Goal: Task Accomplishment & Management: Complete application form

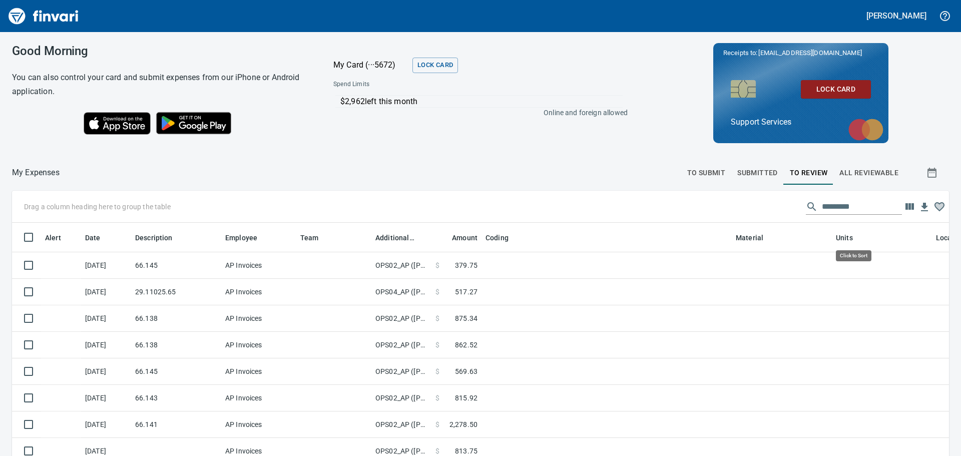
scroll to position [331, 922]
click at [710, 175] on span "To Submit" at bounding box center [707, 173] width 39 height 13
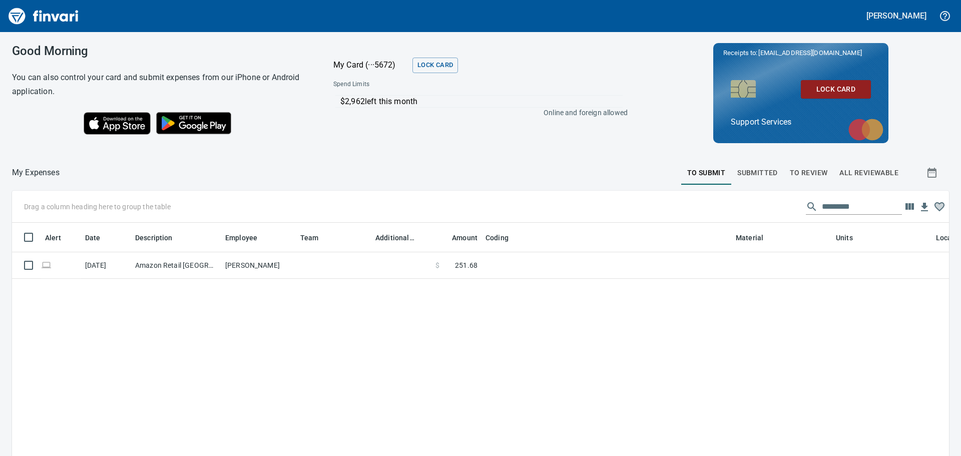
scroll to position [331, 922]
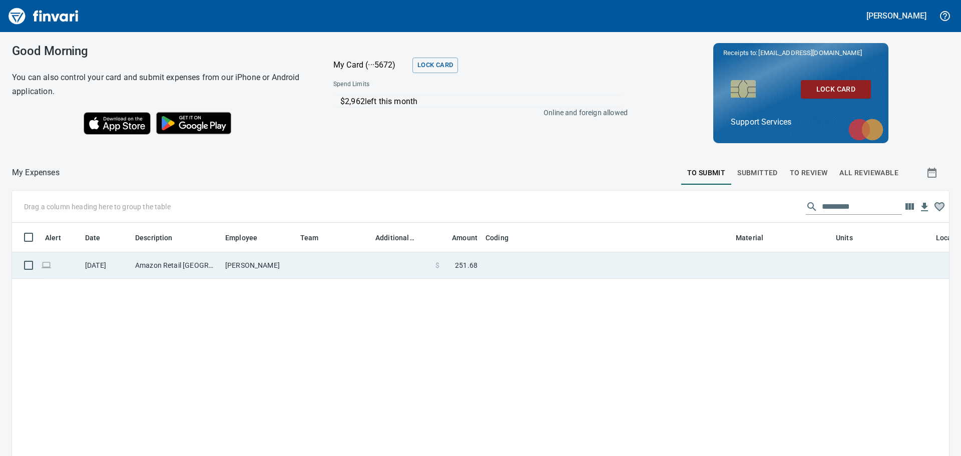
click at [382, 264] on td at bounding box center [402, 265] width 60 height 27
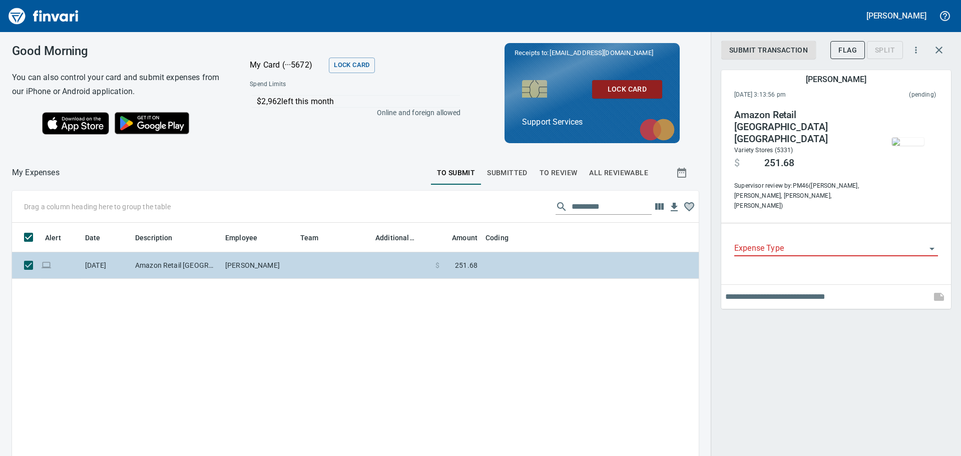
scroll to position [331, 672]
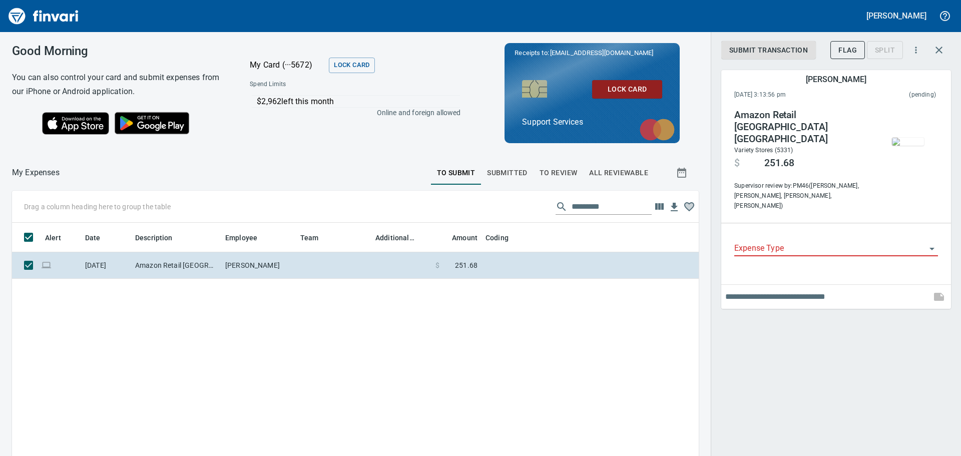
click at [493, 177] on span "Submitted" at bounding box center [507, 173] width 41 height 13
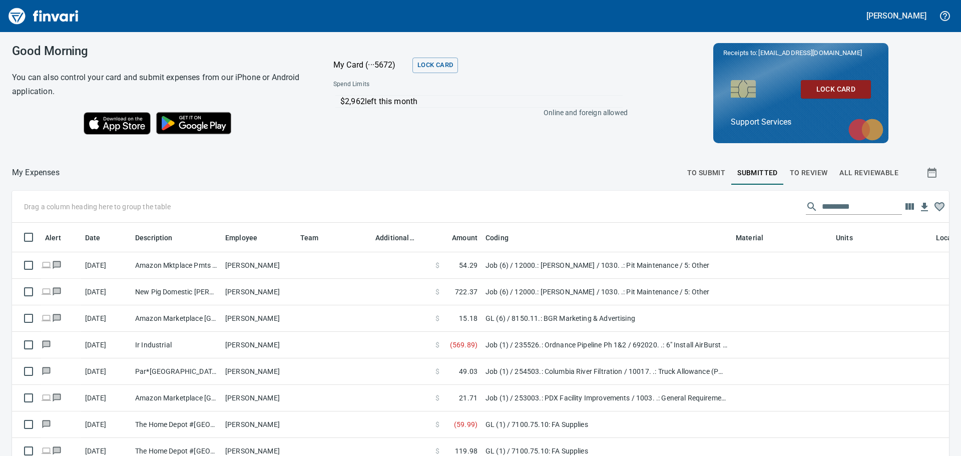
scroll to position [331, 915]
click at [810, 172] on span "To Review" at bounding box center [809, 173] width 38 height 13
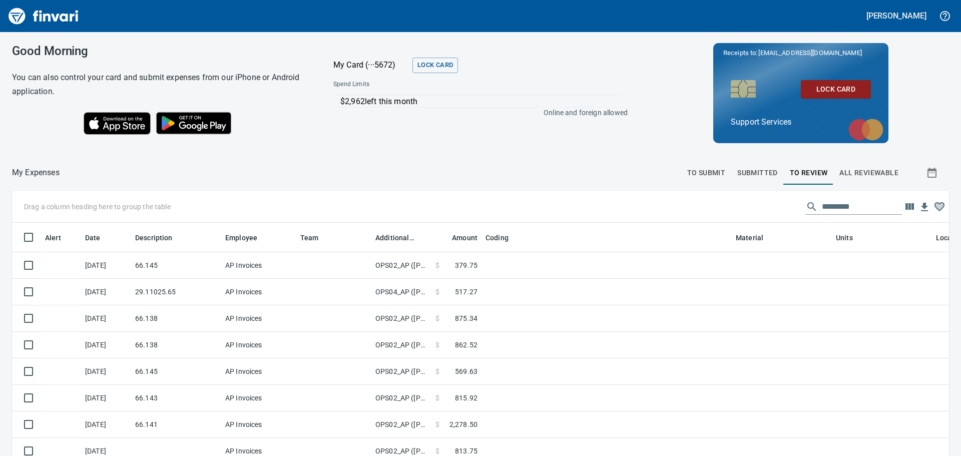
drag, startPoint x: 17, startPoint y: 360, endPoint x: 311, endPoint y: 167, distance: 352.2
click at [312, 166] on div at bounding box center [371, 173] width 622 height 24
click at [685, 166] on button "To Submit" at bounding box center [706, 173] width 51 height 24
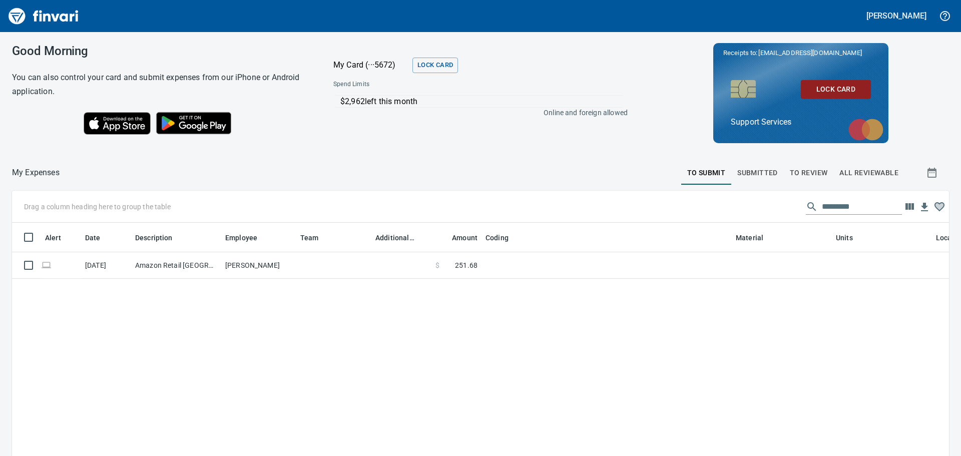
scroll to position [331, 922]
drag, startPoint x: 598, startPoint y: 221, endPoint x: 422, endPoint y: 168, distance: 184.1
click at [422, 168] on div at bounding box center [371, 173] width 622 height 24
click at [766, 174] on span "Submitted" at bounding box center [758, 173] width 41 height 13
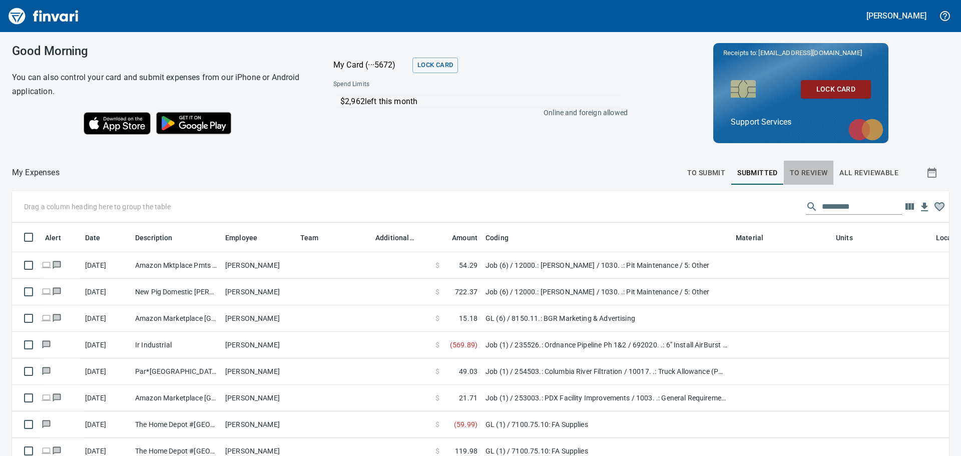
click at [801, 174] on span "To Review" at bounding box center [809, 173] width 38 height 13
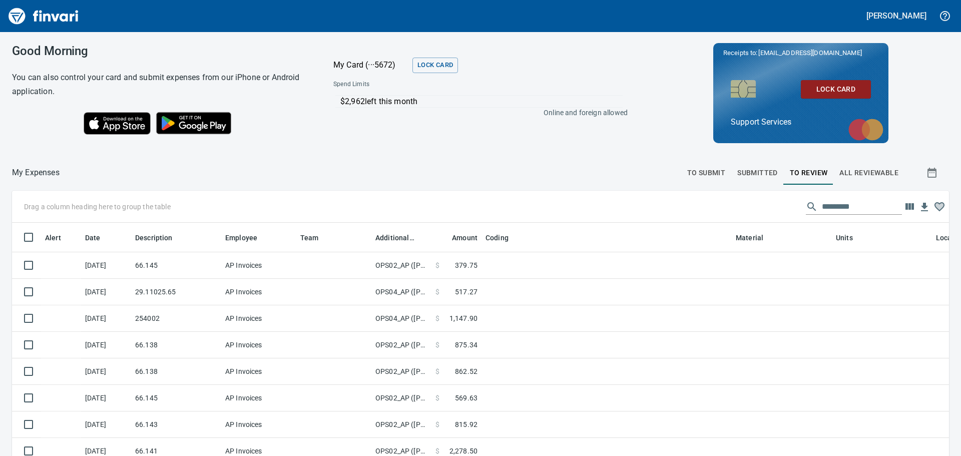
click at [721, 168] on button "To Submit" at bounding box center [706, 173] width 51 height 24
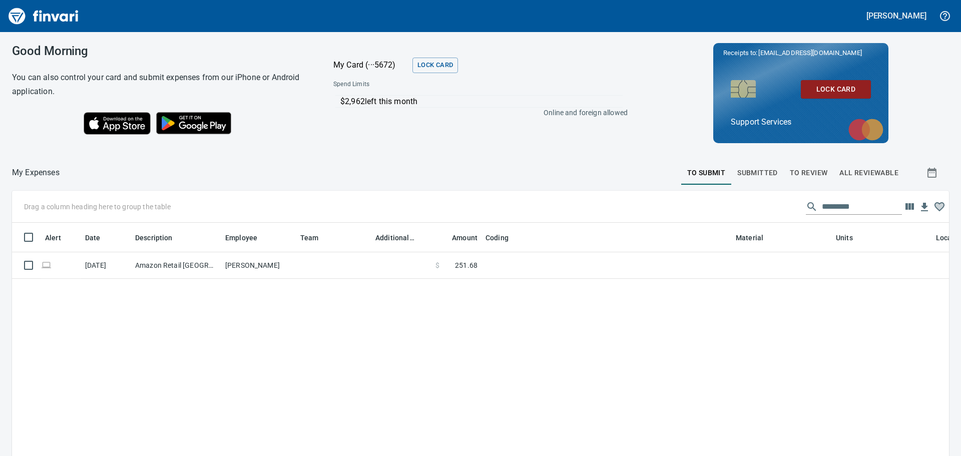
scroll to position [331, 922]
click at [742, 174] on span "Submitted" at bounding box center [758, 173] width 41 height 13
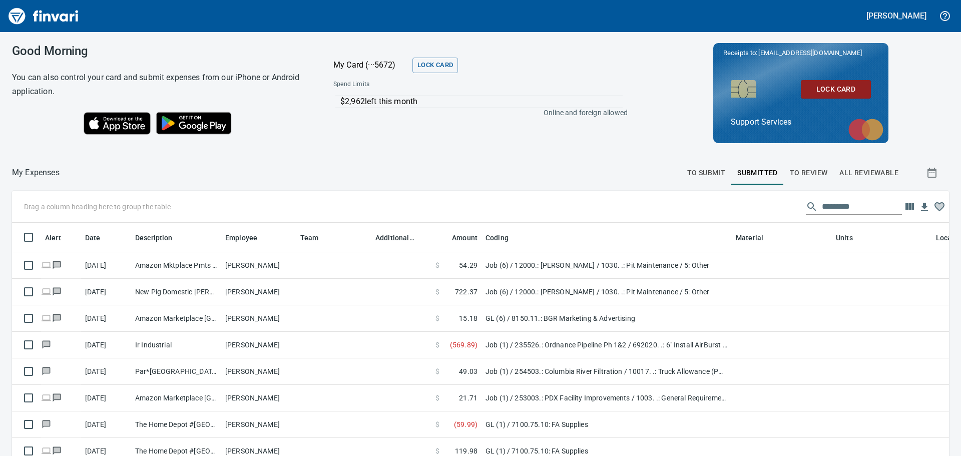
scroll to position [331, 915]
click at [697, 168] on span "To Submit" at bounding box center [707, 173] width 39 height 13
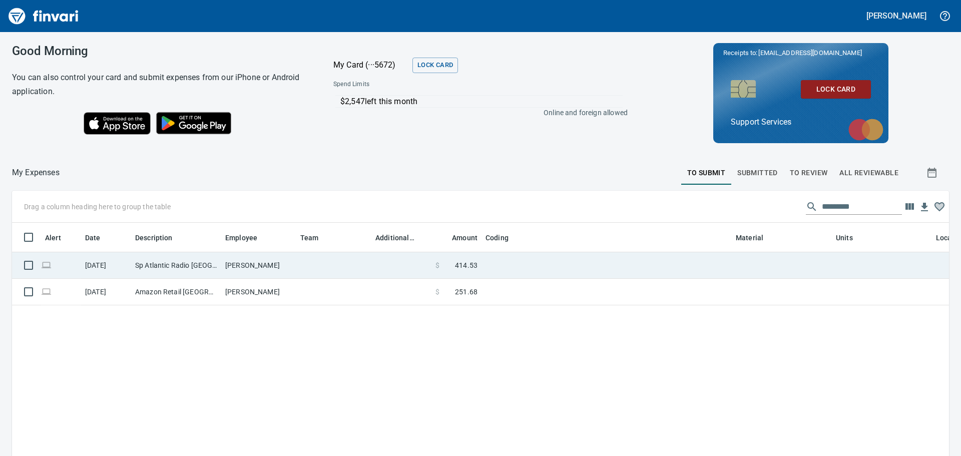
scroll to position [1, 1]
click at [500, 268] on td at bounding box center [607, 265] width 250 height 27
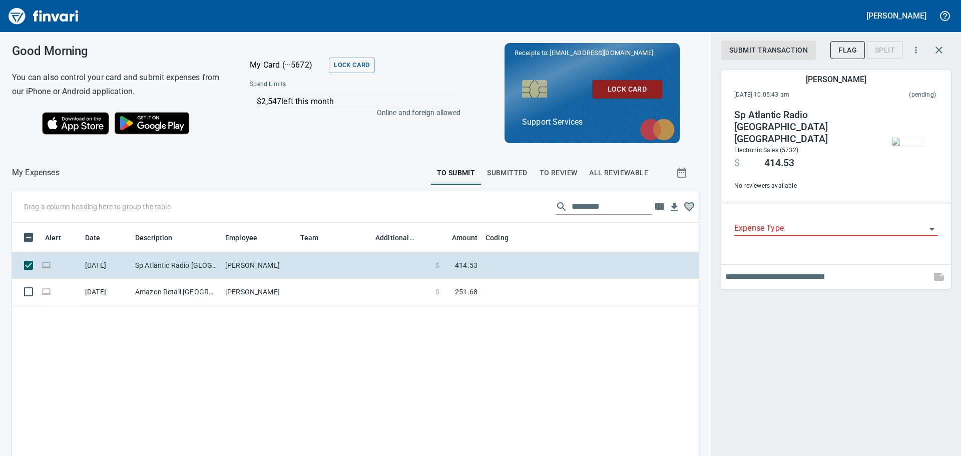
scroll to position [331, 672]
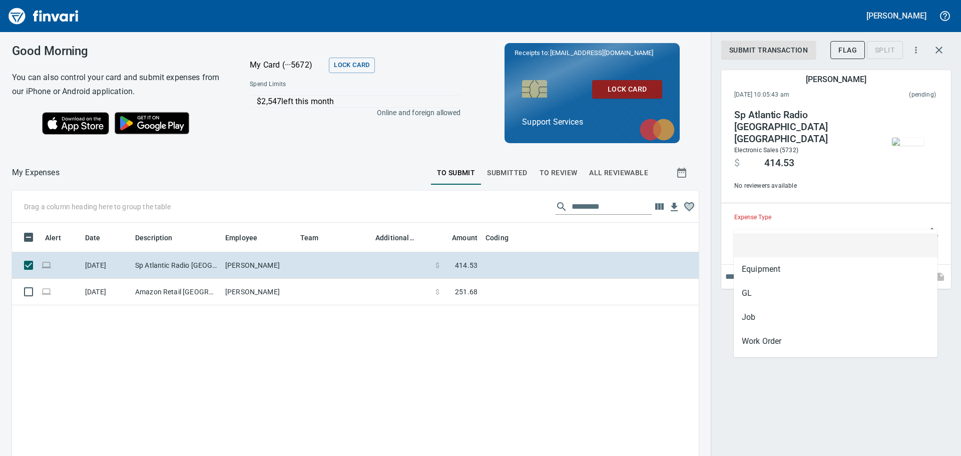
click at [849, 222] on input "Expense Type" at bounding box center [831, 229] width 192 height 14
click at [772, 304] on li "GL" at bounding box center [836, 293] width 204 height 24
type input "**"
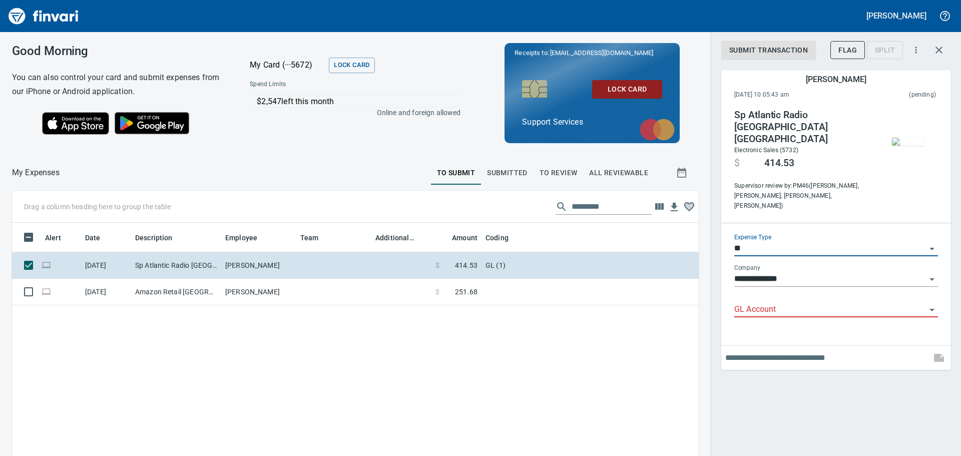
click at [772, 295] on div "GL Account" at bounding box center [837, 306] width 204 height 23
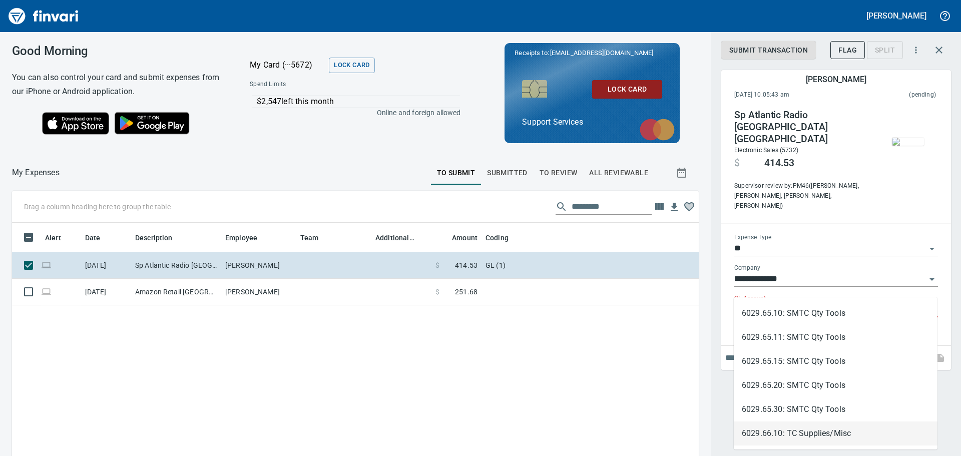
click at [798, 439] on li "6029.66.10: TC Supplies/Misc" at bounding box center [836, 434] width 204 height 24
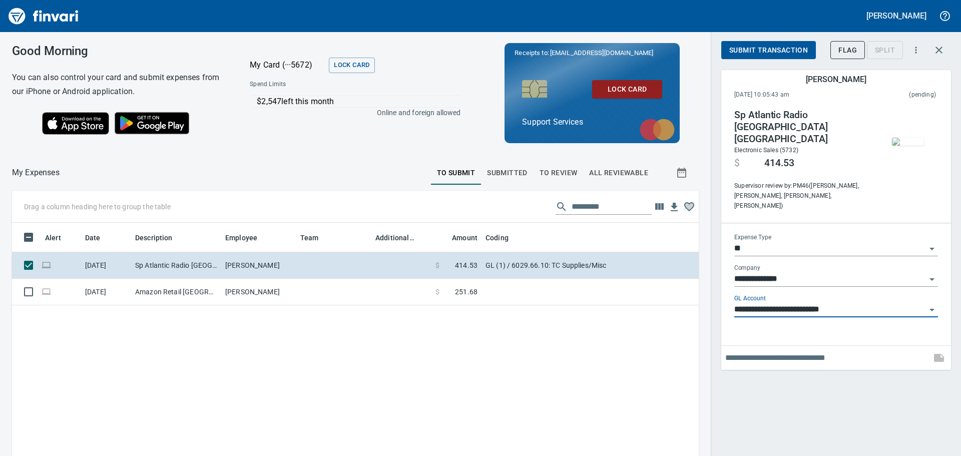
type input "**********"
click at [784, 350] on input "text" at bounding box center [827, 358] width 202 height 16
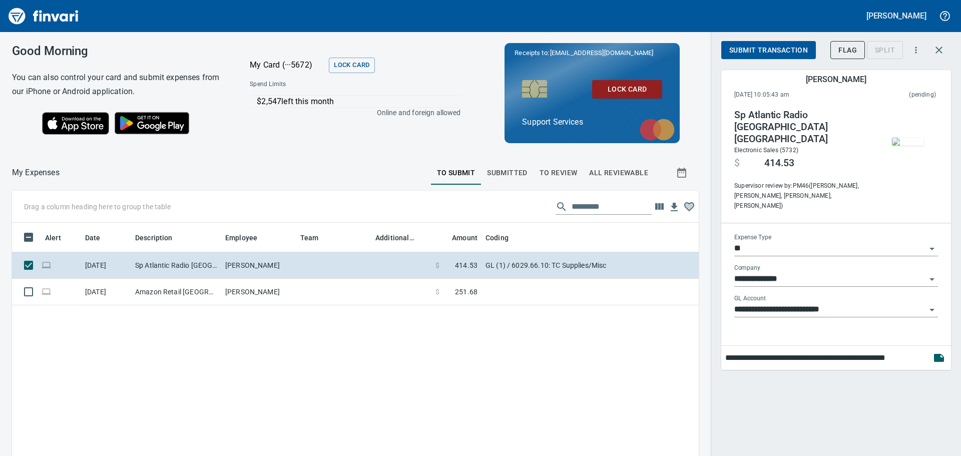
type input "**********"
click at [729, 53] on button "Submit Transaction" at bounding box center [769, 50] width 95 height 19
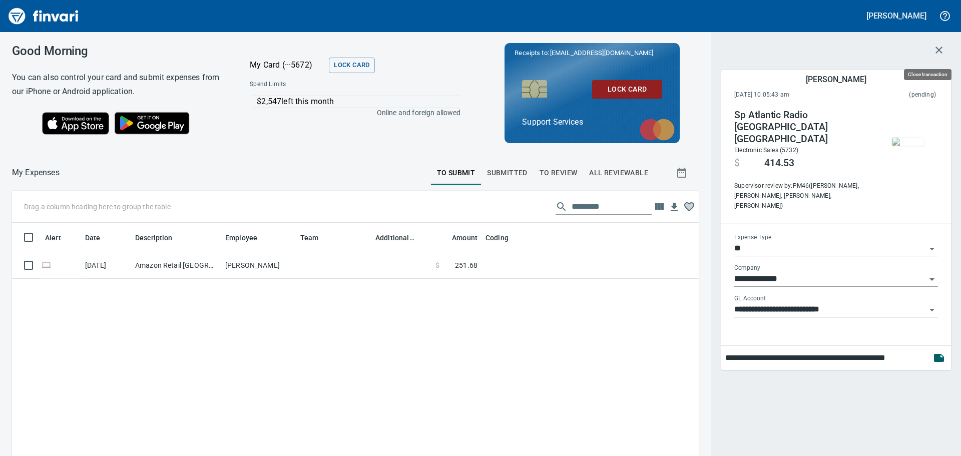
click at [940, 55] on icon "button" at bounding box center [939, 50] width 12 height 12
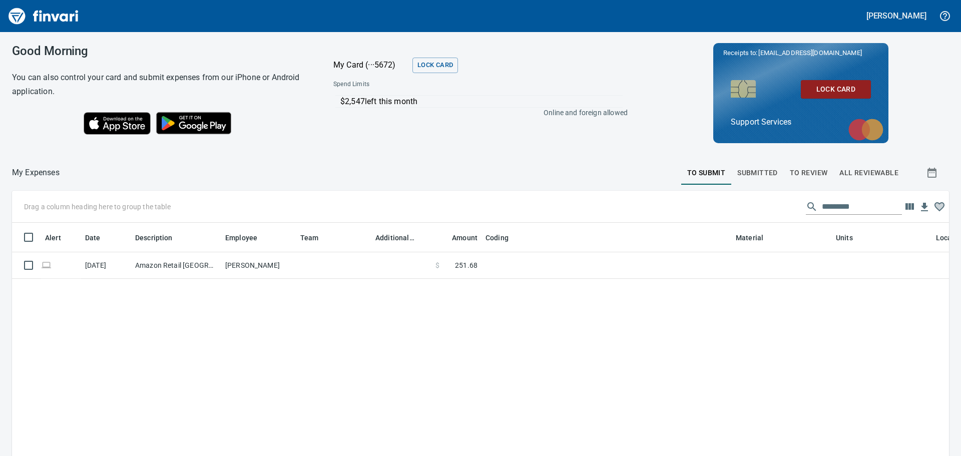
scroll to position [331, 922]
click at [762, 168] on span "Submitted" at bounding box center [758, 173] width 41 height 13
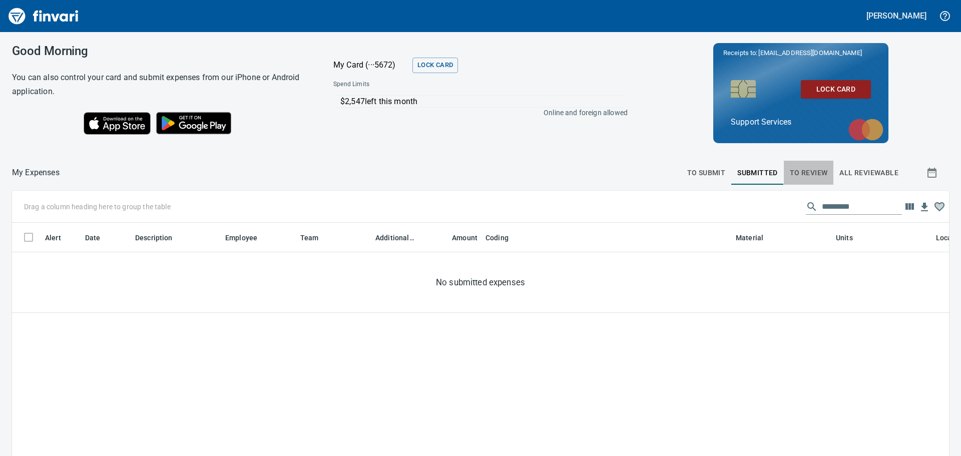
click at [816, 173] on span "To Review" at bounding box center [809, 173] width 38 height 13
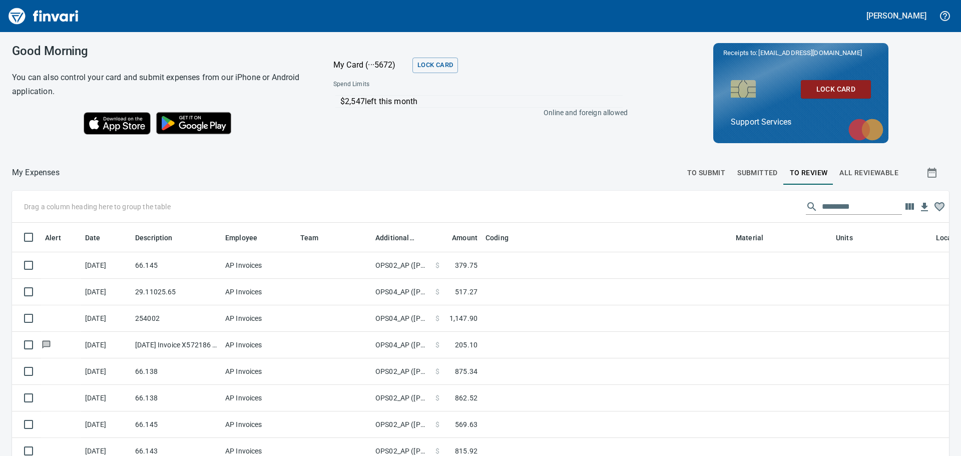
scroll to position [331, 915]
click at [844, 171] on span "All Reviewable" at bounding box center [869, 173] width 59 height 13
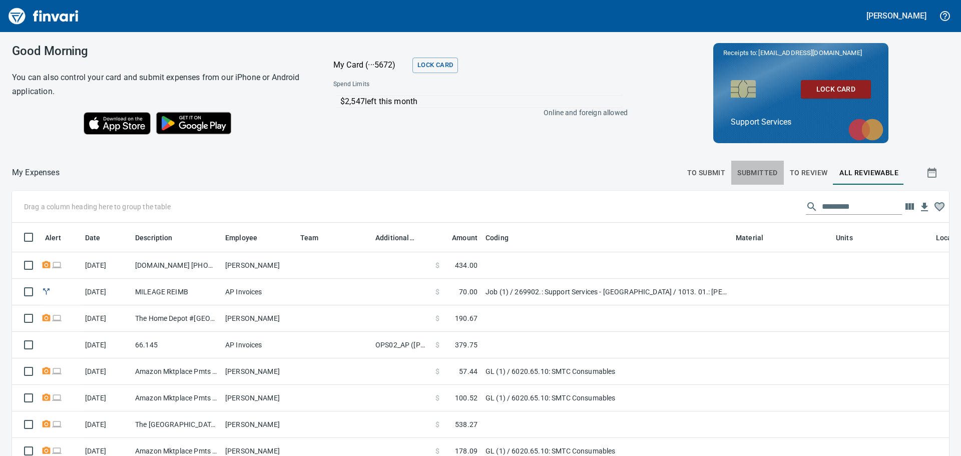
click at [738, 174] on span "Submitted" at bounding box center [758, 173] width 41 height 13
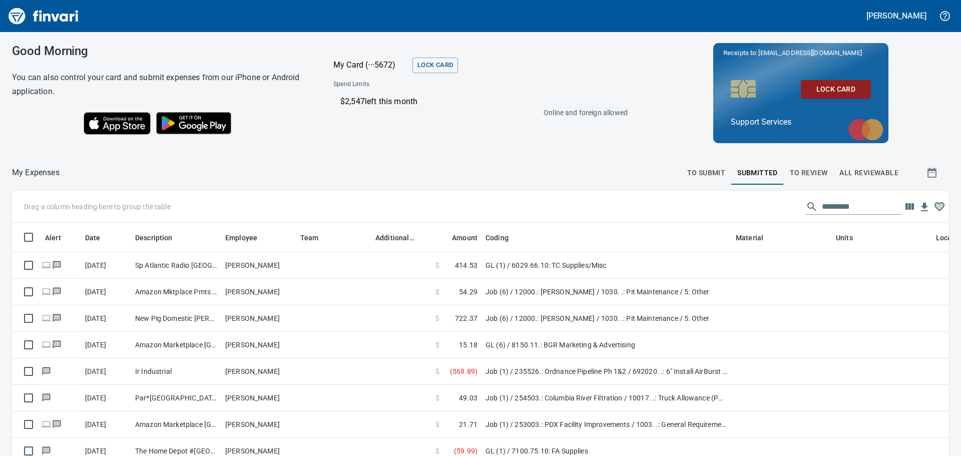
scroll to position [331, 915]
click at [700, 171] on span "To Submit" at bounding box center [707, 173] width 39 height 13
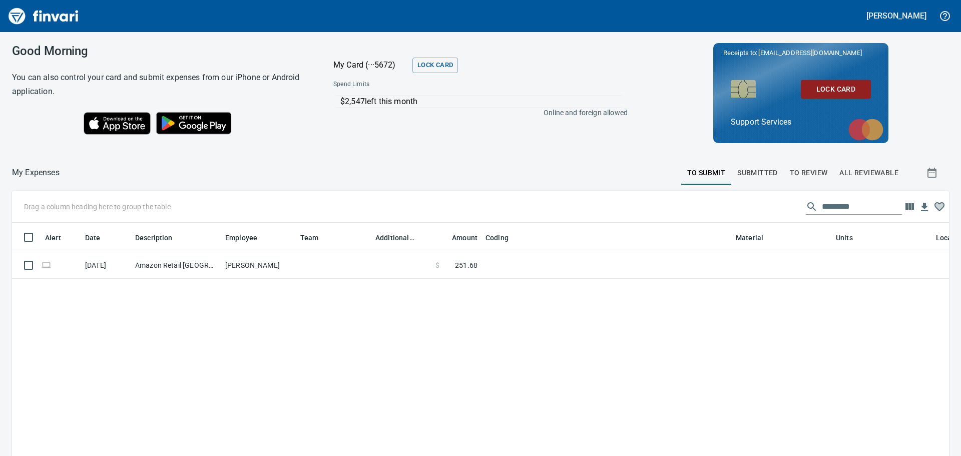
scroll to position [331, 922]
click at [752, 173] on span "Submitted" at bounding box center [758, 173] width 41 height 13
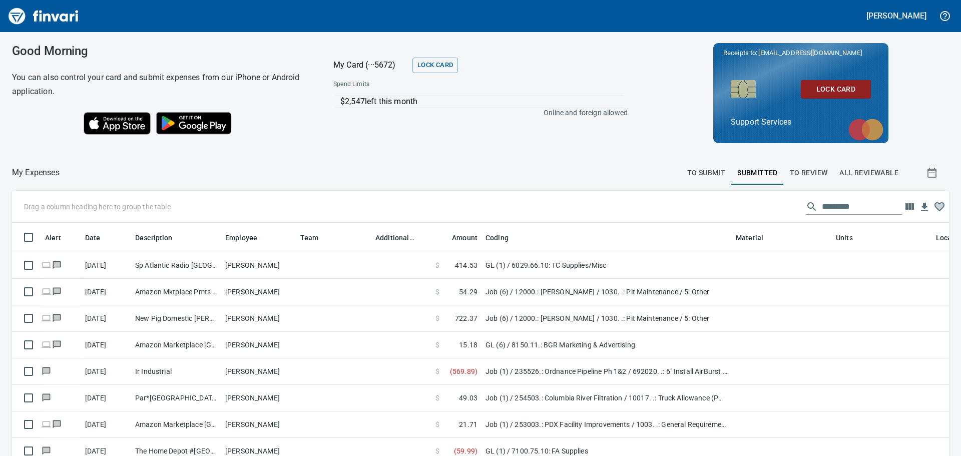
scroll to position [331, 915]
click at [795, 173] on span "To Review" at bounding box center [809, 173] width 38 height 13
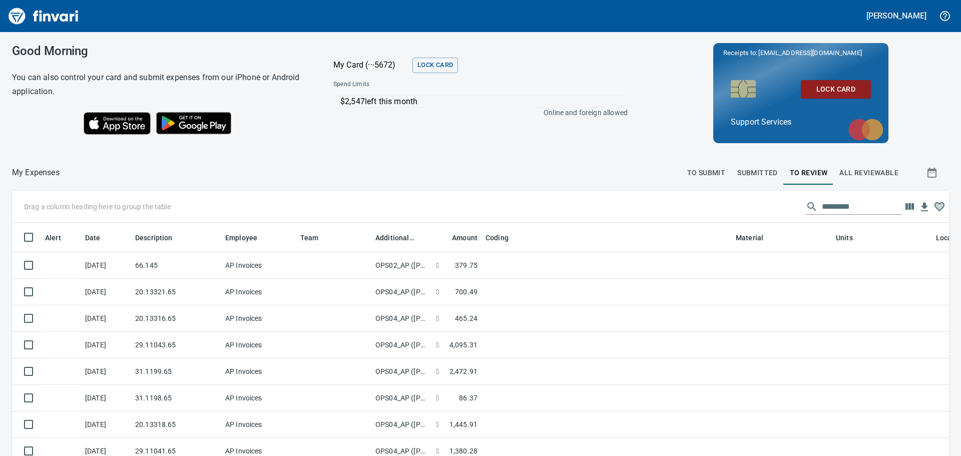
scroll to position [331, 915]
click at [851, 175] on span "All Reviewable" at bounding box center [869, 173] width 59 height 13
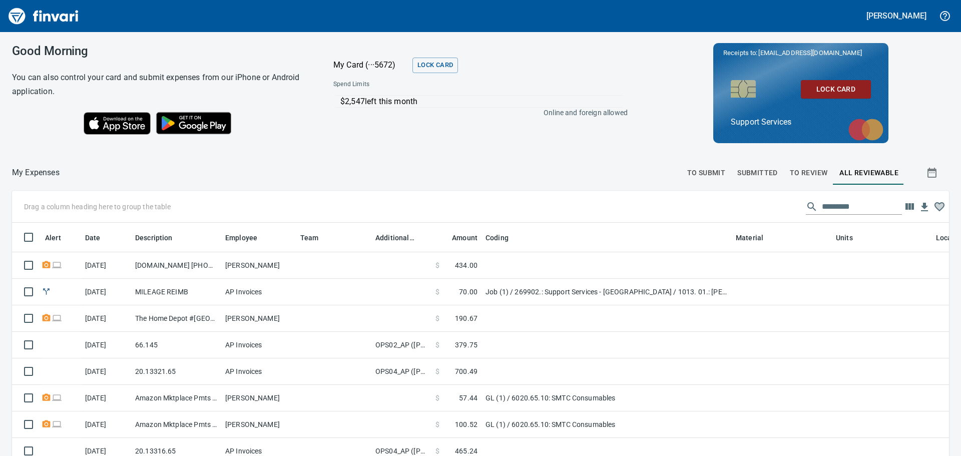
click at [809, 172] on span "To Review" at bounding box center [809, 173] width 38 height 13
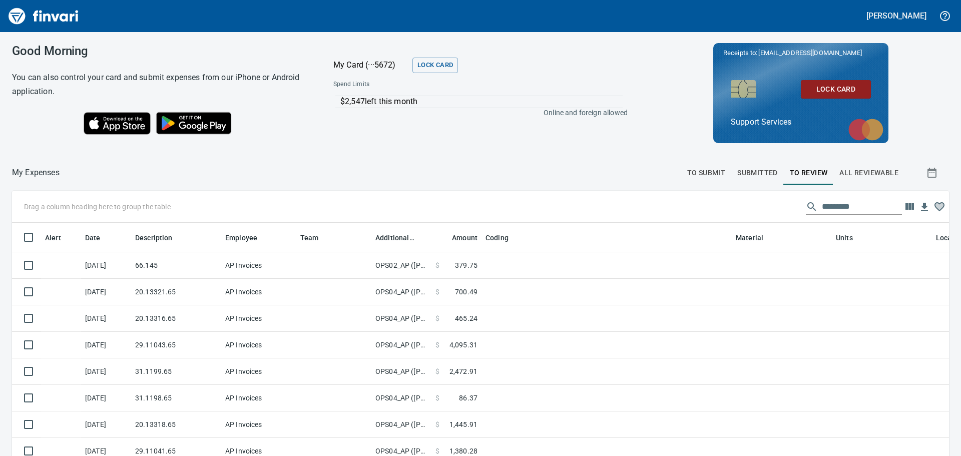
scroll to position [1, 1]
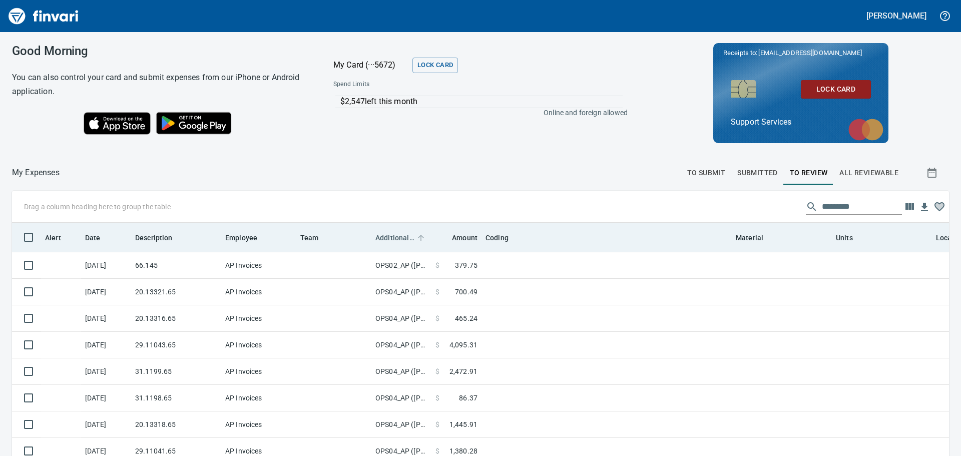
click at [399, 240] on span "Additional Reviewer" at bounding box center [395, 238] width 39 height 12
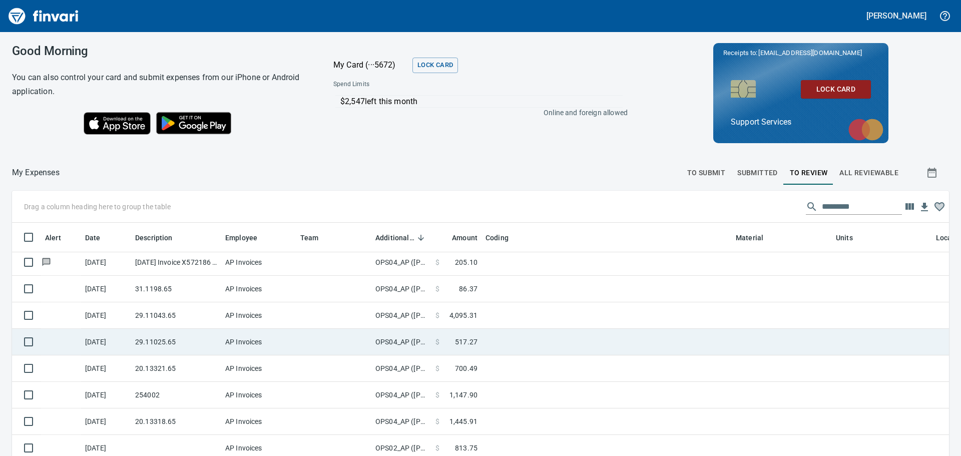
scroll to position [0, 0]
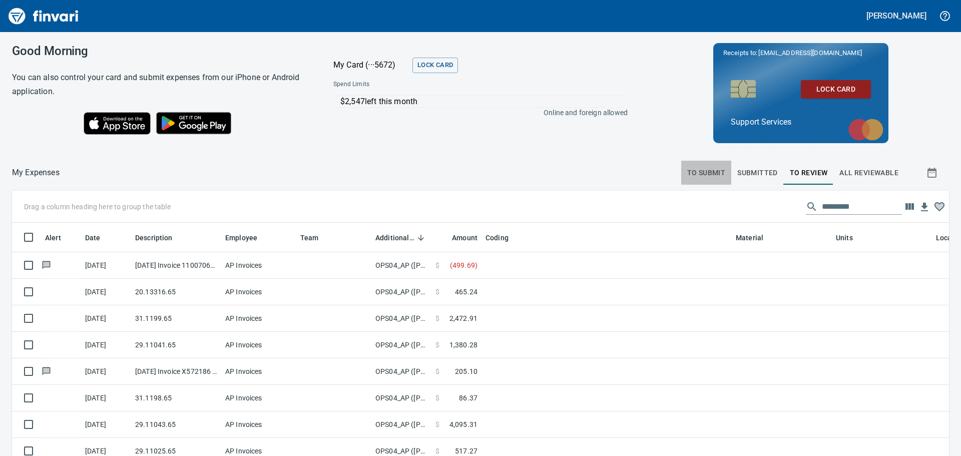
click at [697, 178] on span "To Submit" at bounding box center [707, 173] width 39 height 13
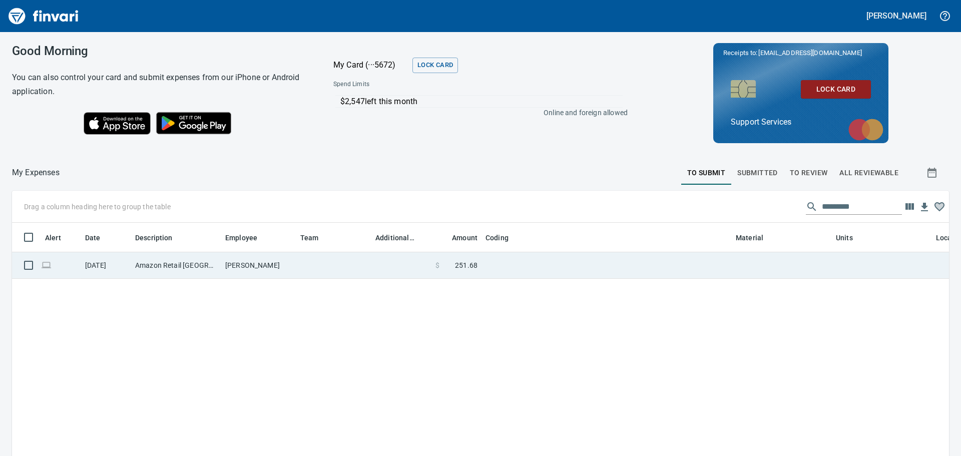
scroll to position [331, 922]
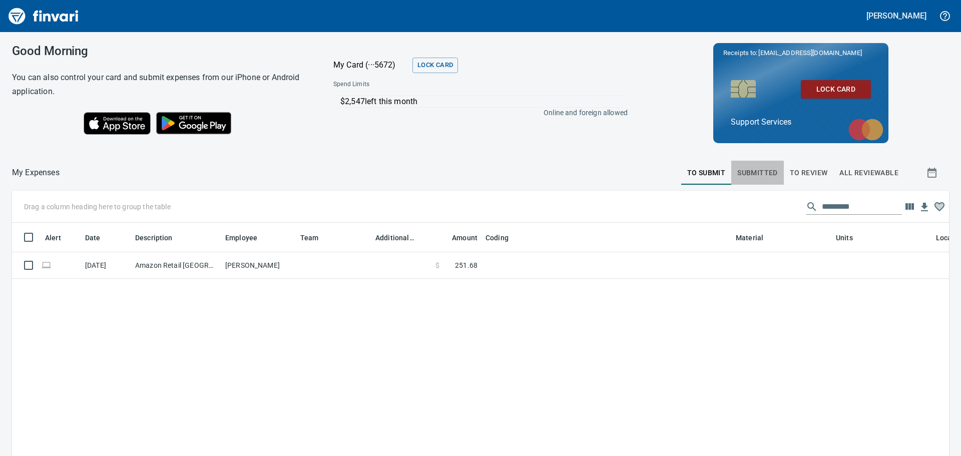
click at [747, 165] on button "Submitted" at bounding box center [758, 173] width 53 height 24
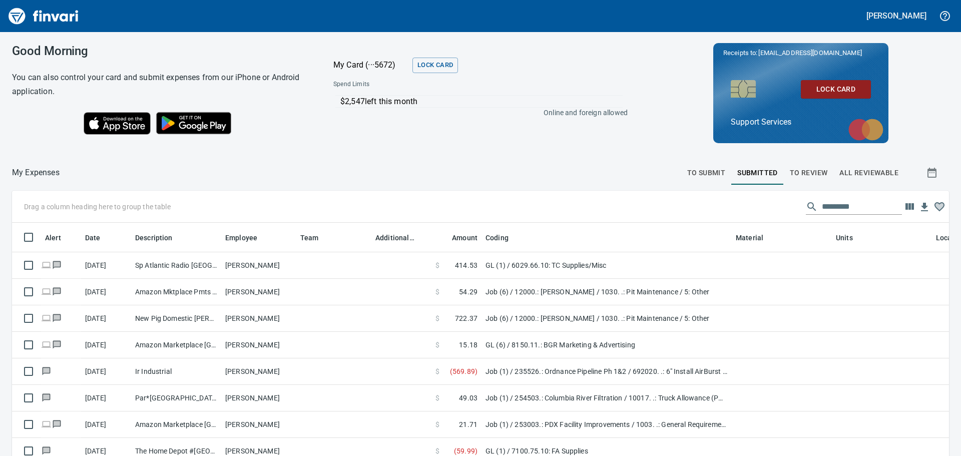
scroll to position [331, 915]
click at [793, 169] on span "To Review" at bounding box center [809, 173] width 38 height 13
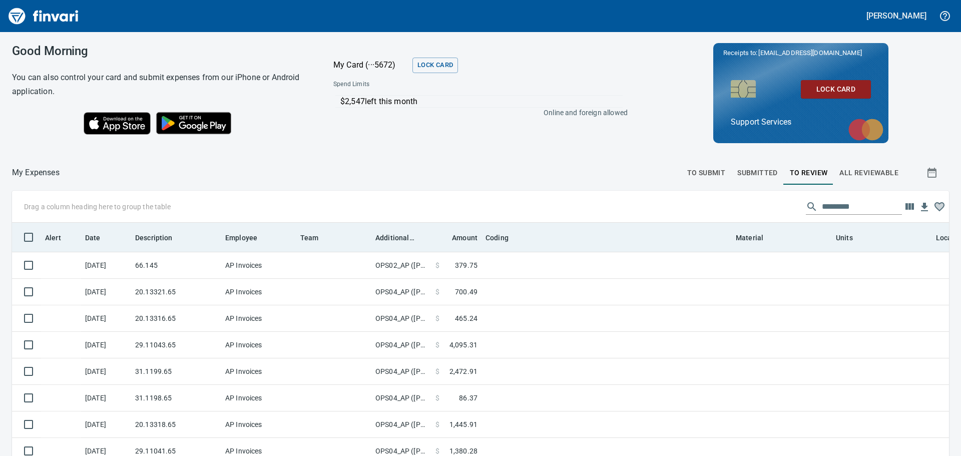
click at [392, 244] on th "Additional Reviewer" at bounding box center [402, 237] width 60 height 29
click at [391, 244] on th "Additional Reviewer" at bounding box center [402, 237] width 60 height 29
click at [400, 250] on th "Additional Reviewer" at bounding box center [402, 237] width 60 height 29
click at [395, 242] on span "Additional Reviewer" at bounding box center [395, 238] width 39 height 12
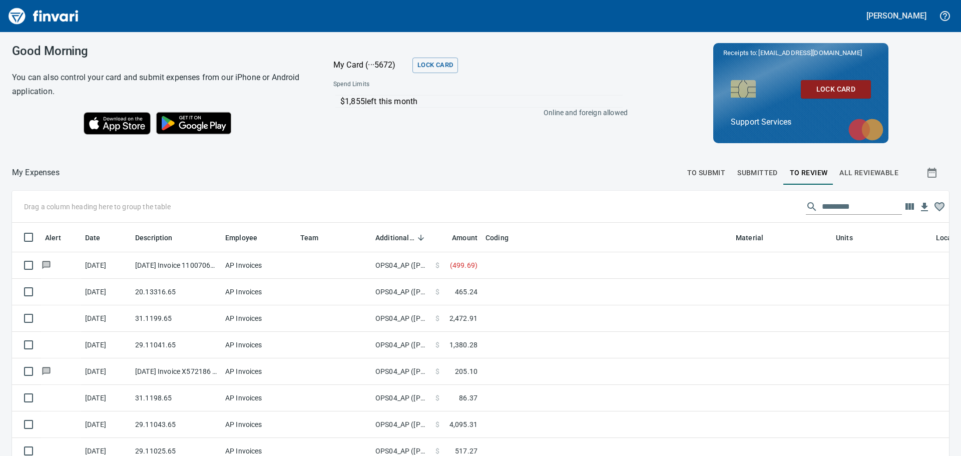
click at [703, 177] on span "To Submit" at bounding box center [707, 173] width 39 height 13
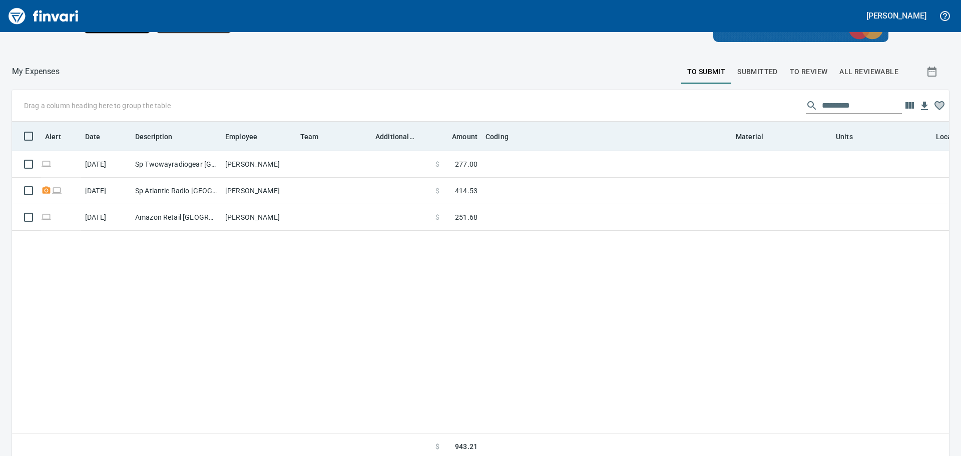
scroll to position [113, 0]
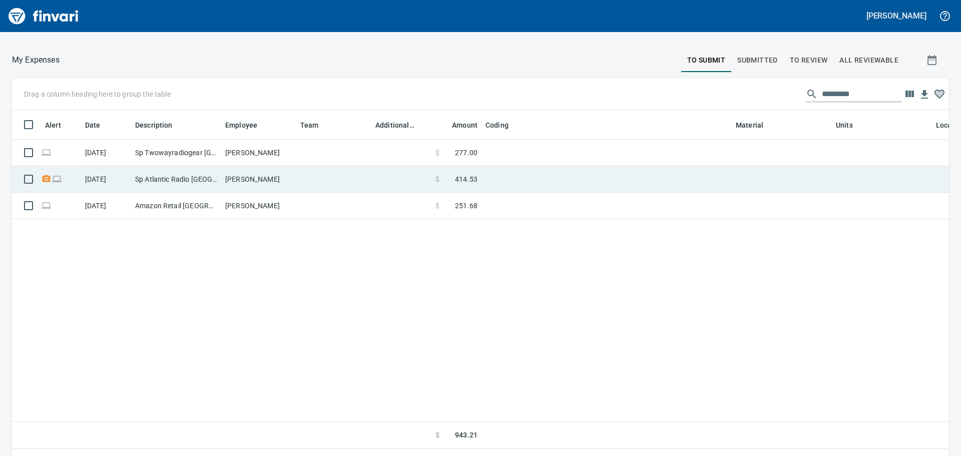
click at [523, 183] on td at bounding box center [607, 179] width 250 height 27
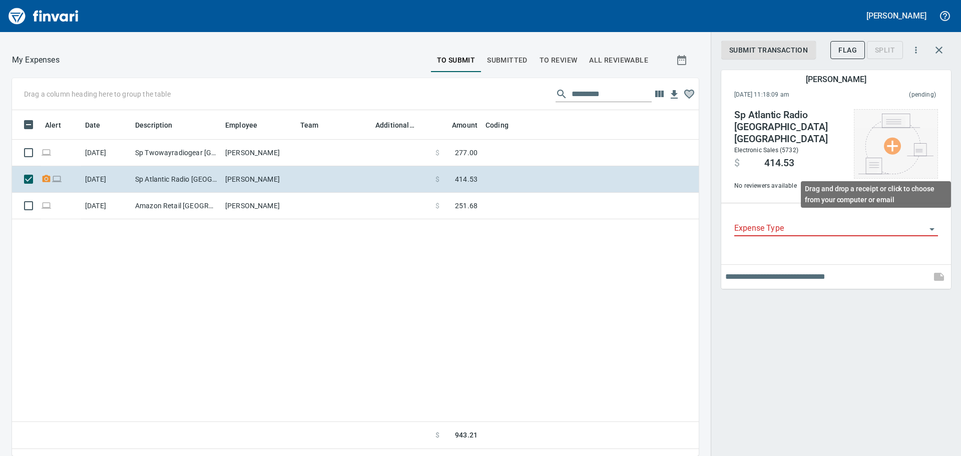
click at [894, 131] on img at bounding box center [896, 144] width 75 height 61
click at [882, 162] on img at bounding box center [896, 144] width 75 height 61
click at [898, 155] on img at bounding box center [896, 144] width 75 height 61
click at [897, 168] on img at bounding box center [896, 144] width 75 height 61
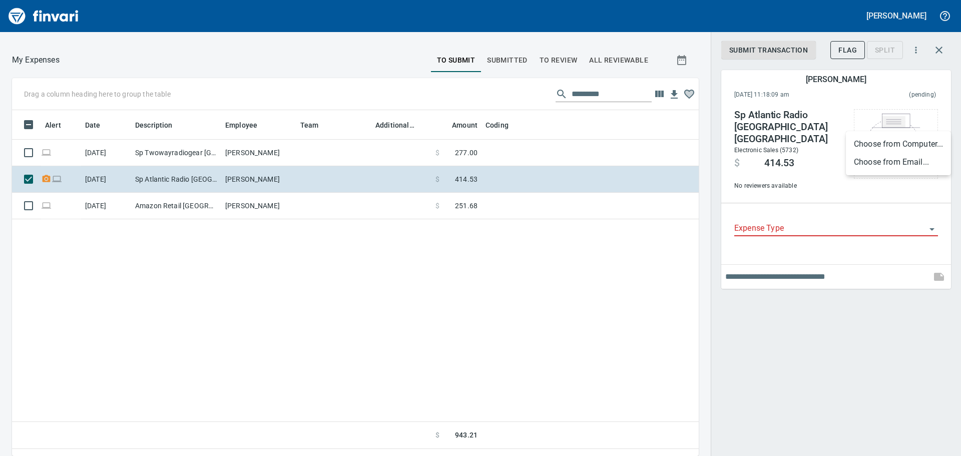
click at [895, 163] on li "Choose from Email..." at bounding box center [898, 162] width 105 height 18
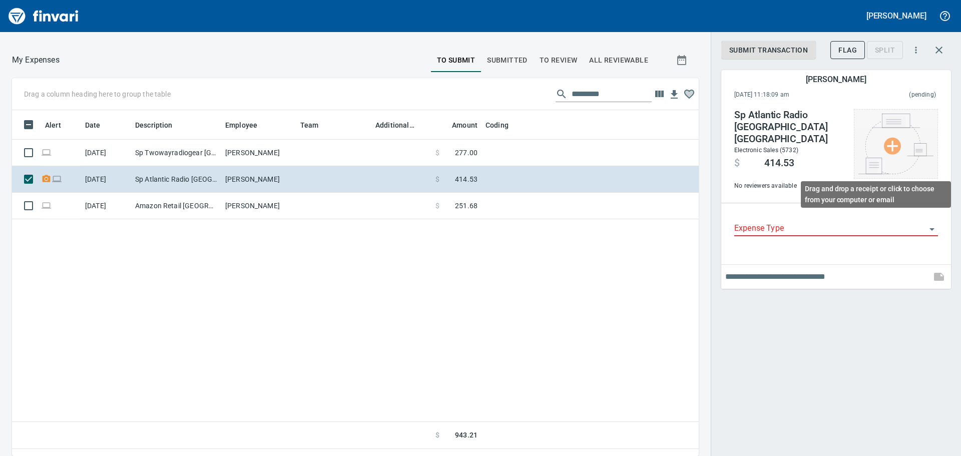
click at [900, 148] on img at bounding box center [896, 144] width 75 height 61
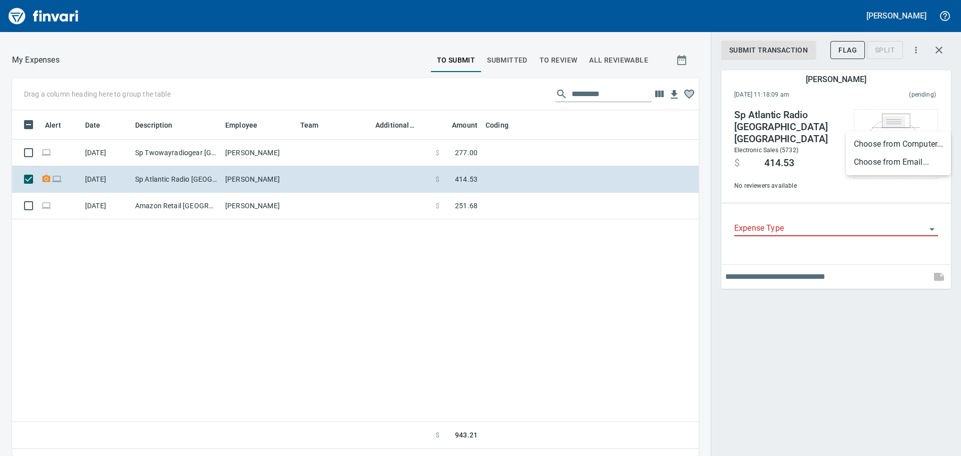
click at [894, 165] on li "Choose from Email..." at bounding box center [898, 162] width 105 height 18
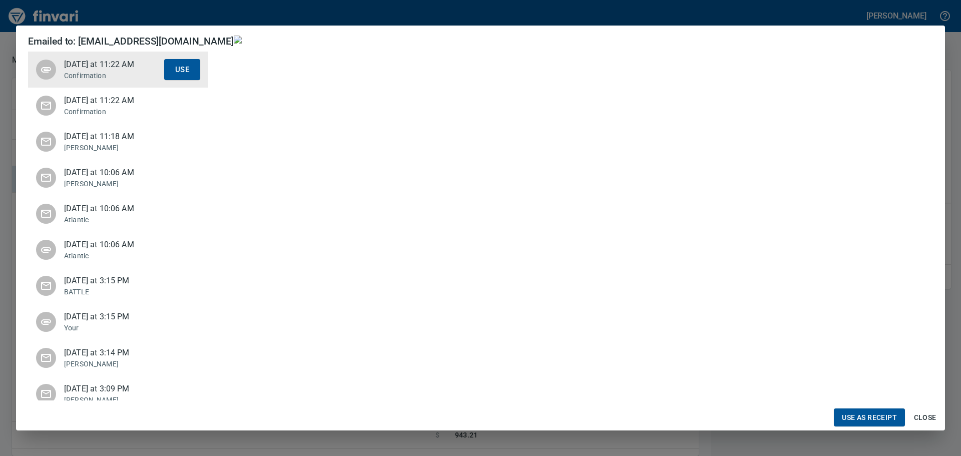
click at [112, 111] on p "Confirmation" at bounding box center [114, 112] width 100 height 10
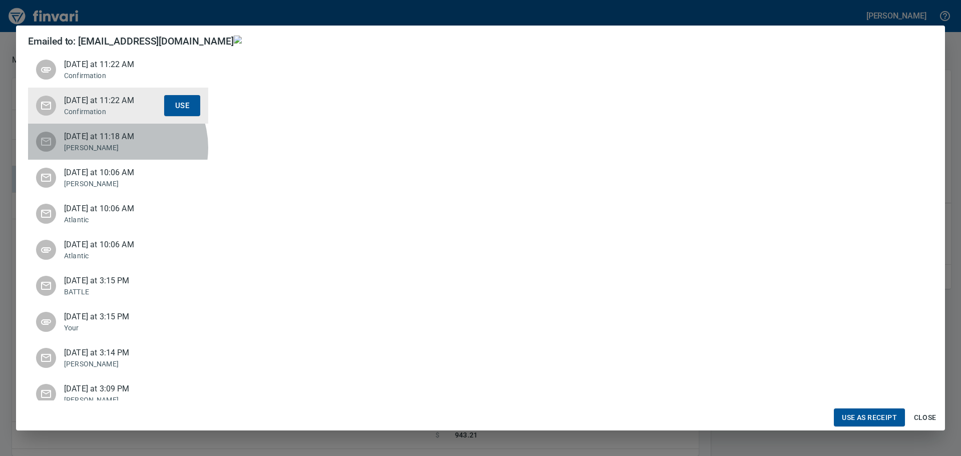
click at [116, 148] on p "[PERSON_NAME]" at bounding box center [114, 148] width 100 height 10
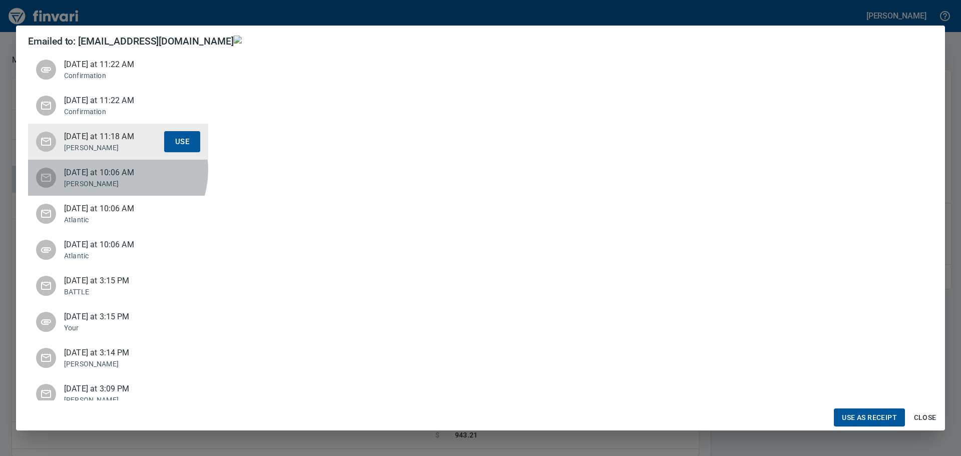
click at [116, 170] on span "[DATE] at 10:06 AM" at bounding box center [114, 173] width 100 height 12
